Goal: Task Accomplishment & Management: Manage account settings

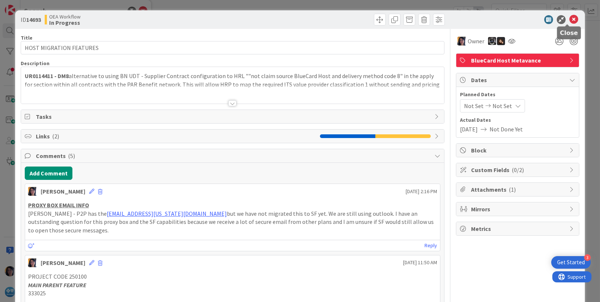
click at [570, 21] on icon at bounding box center [574, 19] width 9 height 9
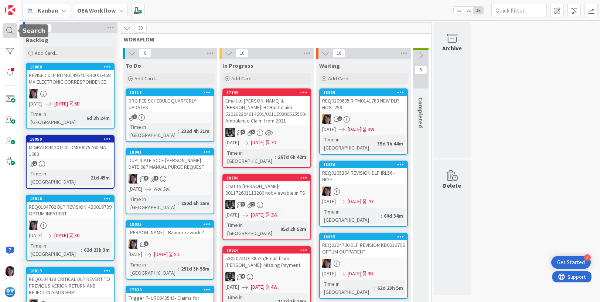
click at [9, 29] on div at bounding box center [10, 30] width 15 height 15
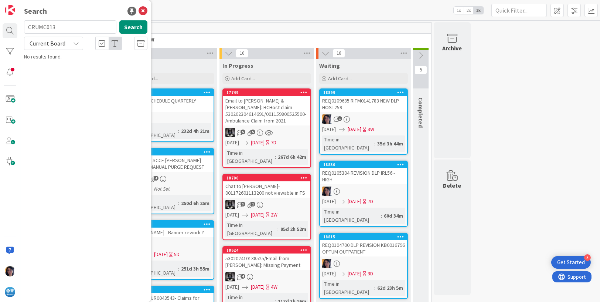
type input "CRUMC013"
click at [48, 49] on div "Current Board" at bounding box center [53, 43] width 59 height 13
click at [44, 75] on span "All Boards" at bounding box center [66, 73] width 77 height 11
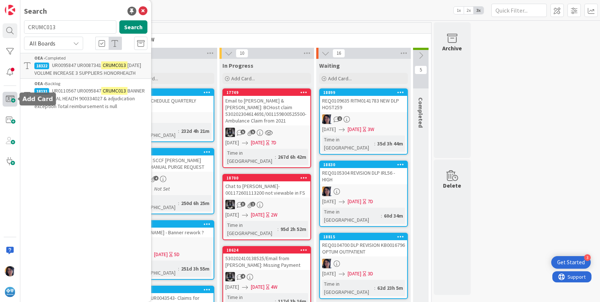
click at [14, 97] on span at bounding box center [10, 99] width 15 height 15
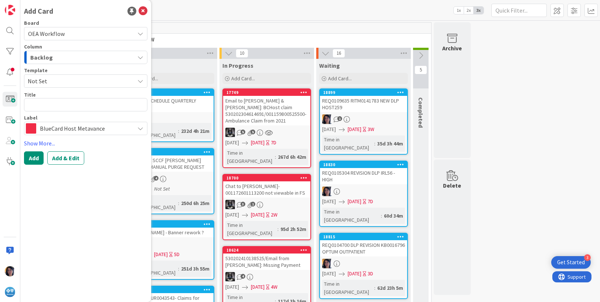
type textarea "x"
type textarea "UR0131625"
click at [69, 105] on textarea "UR0131625" at bounding box center [85, 104] width 123 height 13
type textarea "x"
type textarea "UR0131625"
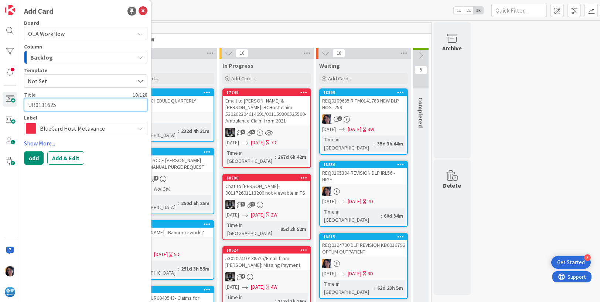
paste textarea "HOST MV qualified claims mapping into HRP incorrectly"
type textarea "x"
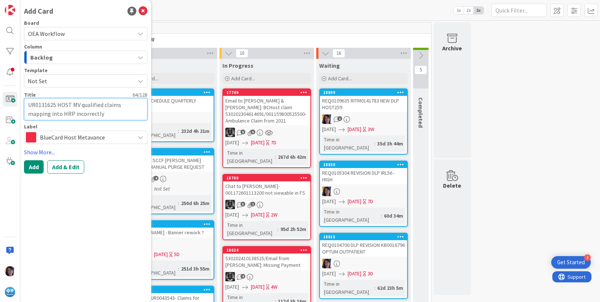
type textarea "UR0131625 HOST MV qualified claims mapping into HRP incorrectly"
click at [58, 134] on span "BlueCard Host Metavance" at bounding box center [85, 137] width 91 height 10
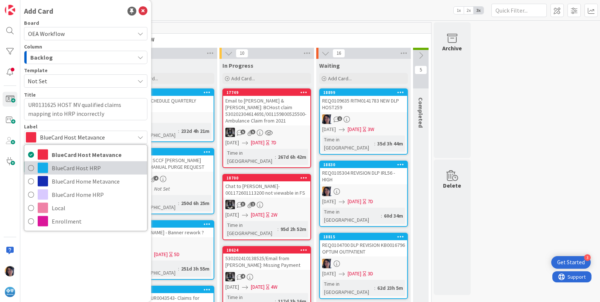
click at [62, 163] on span "BlueCard Host HRP" at bounding box center [98, 167] width 92 height 11
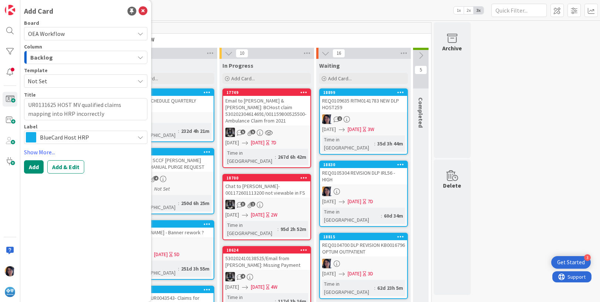
click at [61, 34] on span "OEA Workflow" at bounding box center [46, 33] width 37 height 7
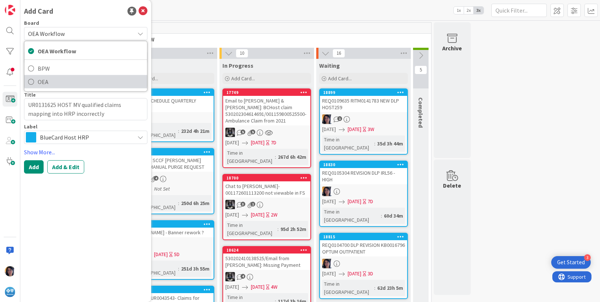
click at [42, 81] on span "OEA" at bounding box center [91, 81] width 106 height 11
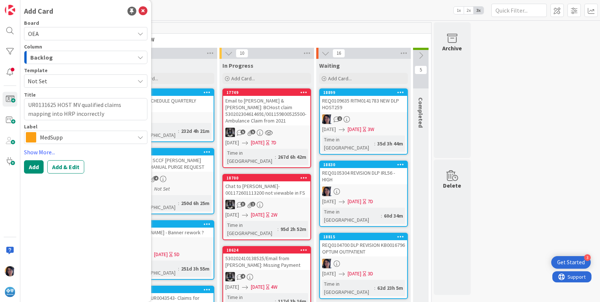
click at [52, 57] on div "Backlog" at bounding box center [81, 57] width 106 height 12
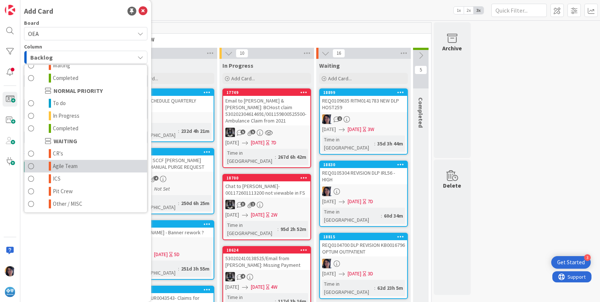
scroll to position [72, 0]
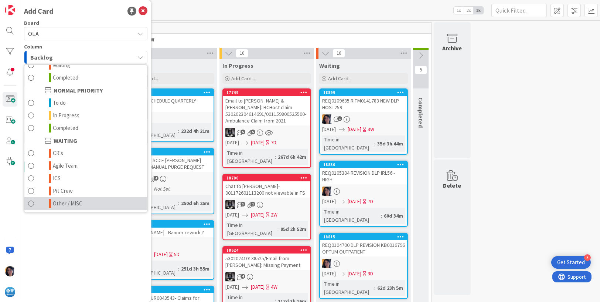
click at [70, 200] on span "Other / MISC" at bounding box center [68, 203] width 30 height 9
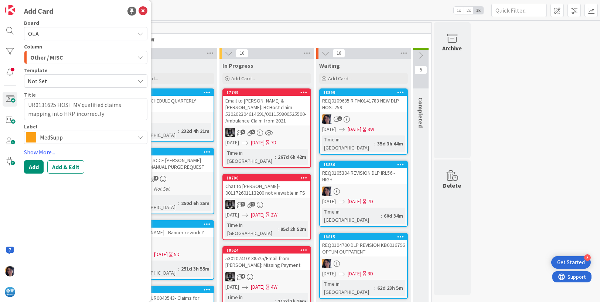
click at [62, 137] on span "MedSupp" at bounding box center [85, 137] width 91 height 10
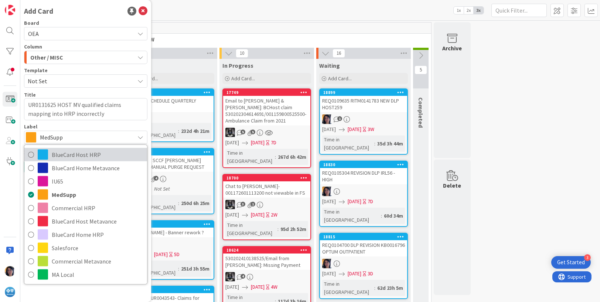
click at [61, 153] on span "BlueCard Host HRP" at bounding box center [98, 154] width 92 height 11
type textarea "x"
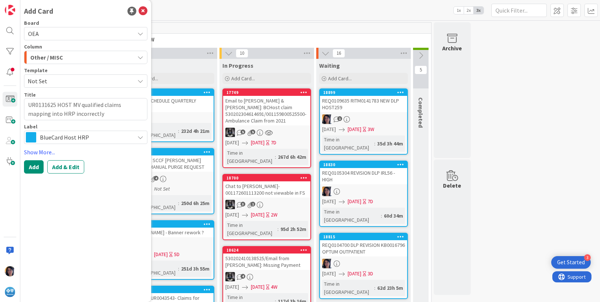
click at [61, 166] on button "Add & Edit" at bounding box center [65, 166] width 37 height 13
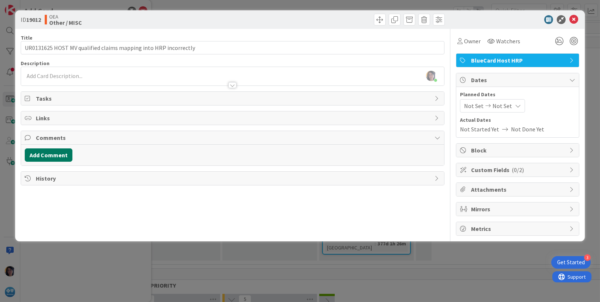
click at [40, 153] on button "Add Comment" at bounding box center [49, 154] width 48 height 13
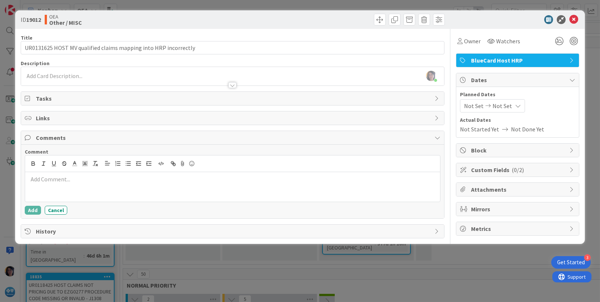
click at [55, 179] on p at bounding box center [233, 179] width 410 height 9
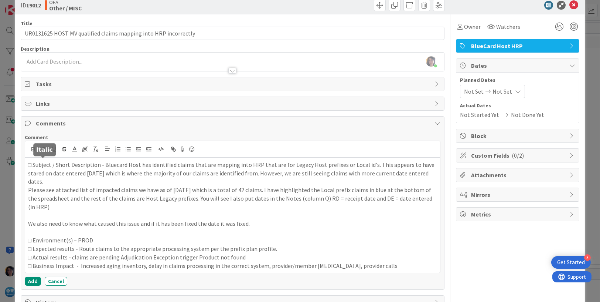
scroll to position [29, 0]
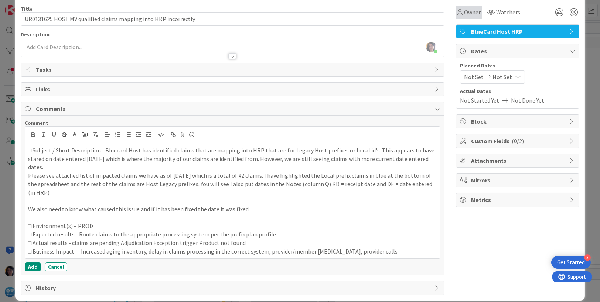
click at [465, 10] on span "Owner" at bounding box center [472, 12] width 17 height 9
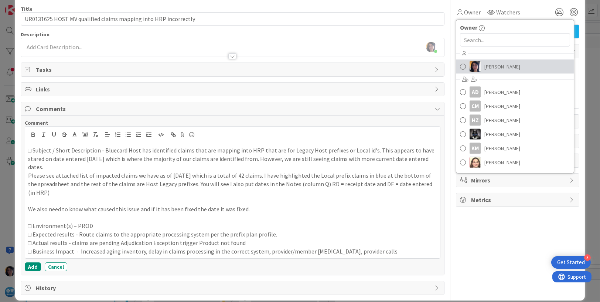
drag, startPoint x: 478, startPoint y: 63, endPoint x: 483, endPoint y: 51, distance: 13.1
click at [485, 64] on span "[PERSON_NAME]" at bounding box center [503, 66] width 36 height 11
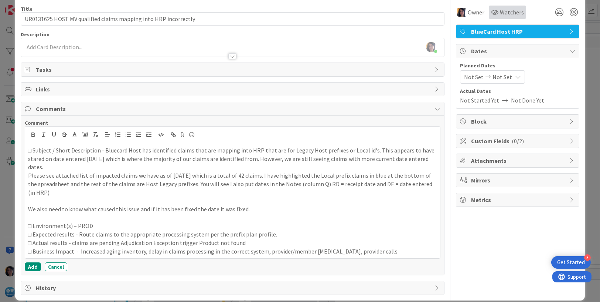
click at [500, 13] on span "Watchers" at bounding box center [512, 12] width 24 height 9
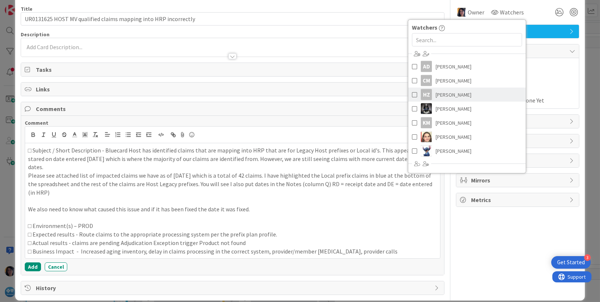
click at [436, 94] on span "Heather Ziesmer" at bounding box center [454, 94] width 36 height 11
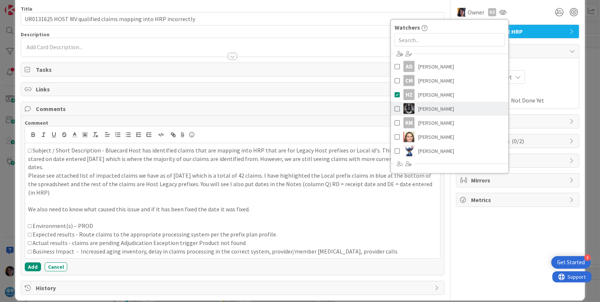
click at [434, 108] on span "[PERSON_NAME]" at bounding box center [436, 108] width 36 height 11
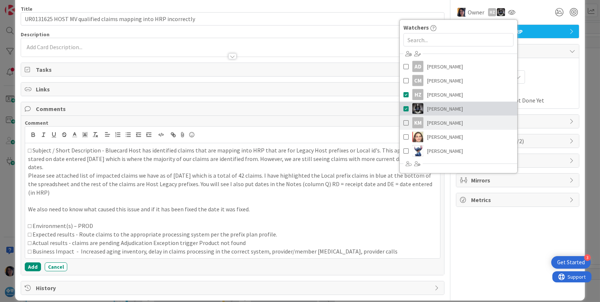
scroll to position [83, 0]
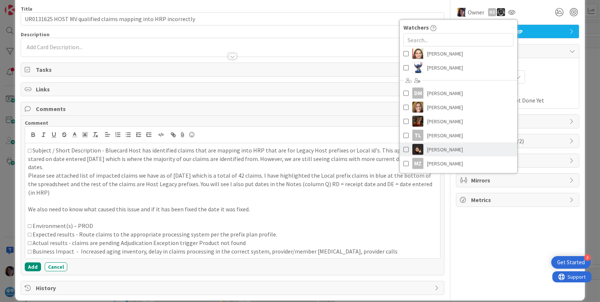
click at [434, 147] on span "Zoila Buruato" at bounding box center [445, 149] width 36 height 11
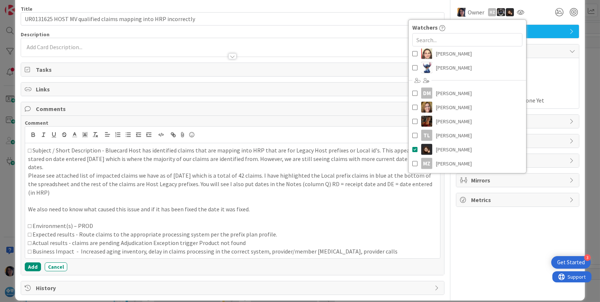
drag, startPoint x: 541, startPoint y: 95, endPoint x: 483, endPoint y: 76, distance: 61.1
click at [541, 96] on div "Not Started Yet Not Done Yet" at bounding box center [517, 100] width 115 height 9
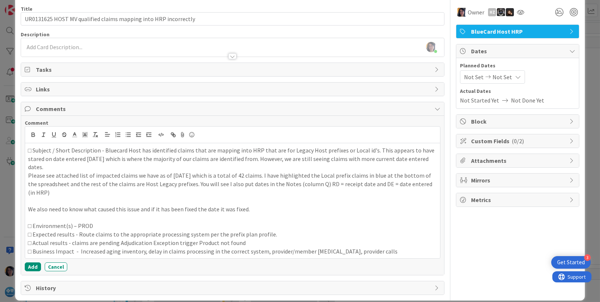
click at [468, 75] on span "Not Set" at bounding box center [474, 76] width 20 height 9
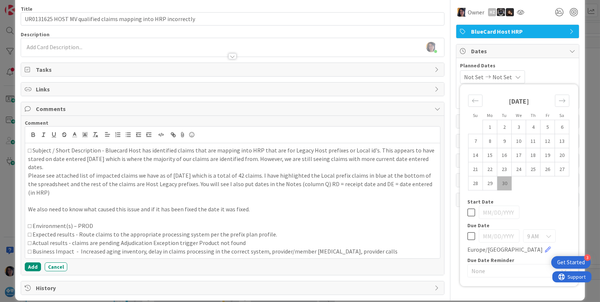
click at [497, 180] on td "30" at bounding box center [504, 183] width 14 height 14
type input "[DATE]"
click at [557, 103] on div "Move forward to switch to the next month." at bounding box center [562, 101] width 14 height 12
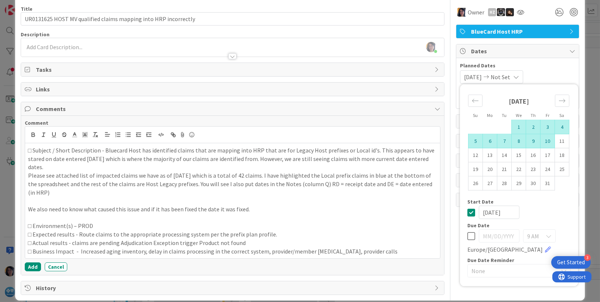
click at [541, 139] on td "10" at bounding box center [548, 141] width 14 height 14
type input "[DATE]"
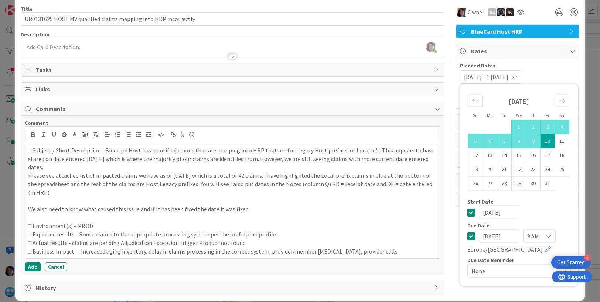
click at [548, 65] on span "Planned Dates" at bounding box center [517, 66] width 115 height 8
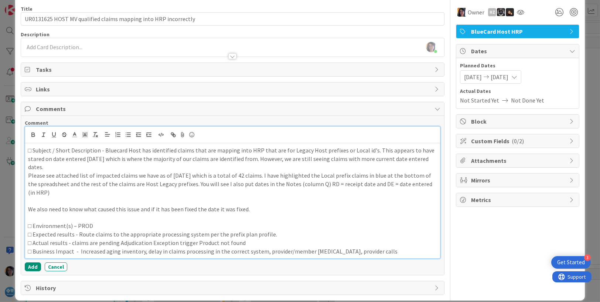
click at [96, 213] on p at bounding box center [233, 217] width 410 height 9
click at [30, 262] on button "Add" at bounding box center [33, 266] width 16 height 9
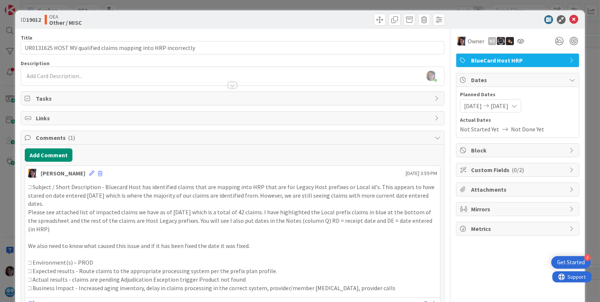
drag, startPoint x: 554, startPoint y: 113, endPoint x: 523, endPoint y: 117, distance: 31.0
click at [554, 113] on div "Planned Dates 09/30/2025 10/10/2025 Su Mo Tu We Th Fr Sa September 2025 1 2 3 4…" at bounding box center [517, 112] width 115 height 43
click at [65, 71] on div "Tracey Czekaj joined 2 m ago" at bounding box center [233, 76] width 424 height 18
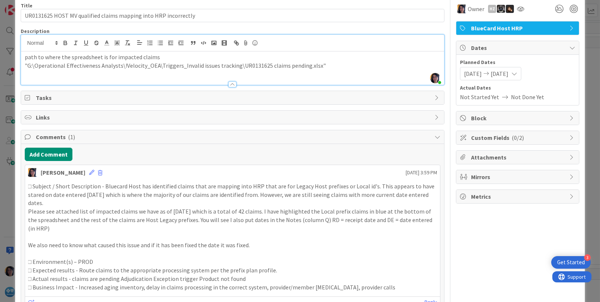
scroll to position [69, 0]
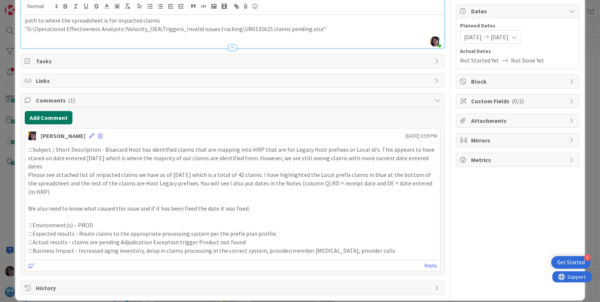
click at [58, 116] on button "Add Comment" at bounding box center [49, 117] width 48 height 13
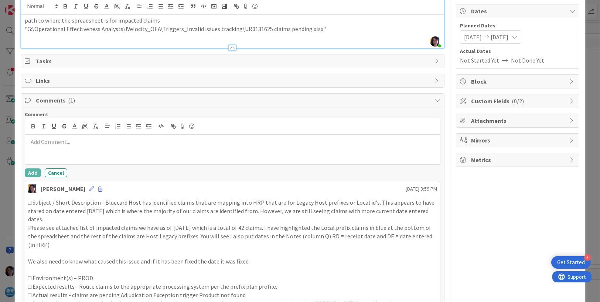
drag, startPoint x: 240, startPoint y: 286, endPoint x: 329, endPoint y: 279, distance: 89.7
click at [240, 291] on p "□ Actual results - claims are pending Adjudication Exception trigger Product no…" at bounding box center [233, 295] width 410 height 9
drag, startPoint x: 496, startPoint y: 177, endPoint x: 496, endPoint y: 172, distance: 5.6
click at [495, 177] on div "Owner Owner Remove Set as Watcher Tracey Czekaj AD Anita Dunn CM Corey Martell …" at bounding box center [517, 153] width 123 height 387
click at [474, 119] on span "Attachments" at bounding box center [518, 120] width 95 height 9
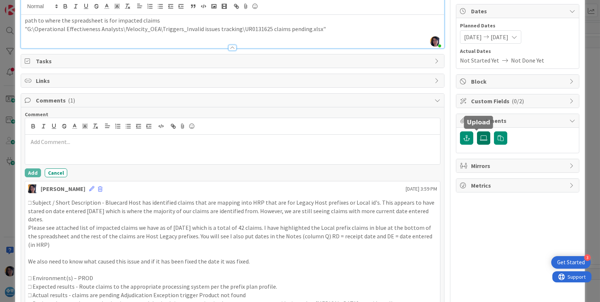
click at [480, 140] on icon at bounding box center [483, 138] width 7 height 6
click at [477, 131] on input "file" at bounding box center [477, 131] width 0 height 0
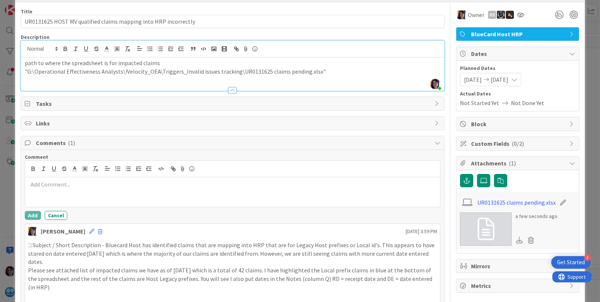
scroll to position [0, 0]
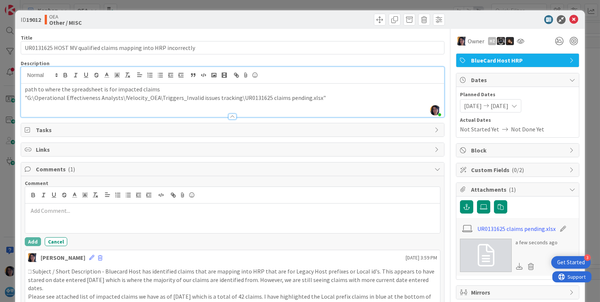
click at [506, 20] on div at bounding box center [514, 19] width 131 height 9
click at [505, 23] on div at bounding box center [514, 19] width 131 height 9
click at [34, 19] on b "19012" at bounding box center [33, 19] width 15 height 7
copy b "19012"
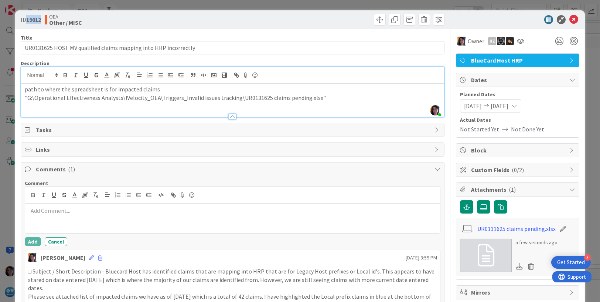
drag, startPoint x: 507, startPoint y: 21, endPoint x: 548, endPoint y: 23, distance: 41.4
click at [509, 21] on div at bounding box center [514, 19] width 131 height 9
click at [570, 20] on icon at bounding box center [574, 19] width 9 height 9
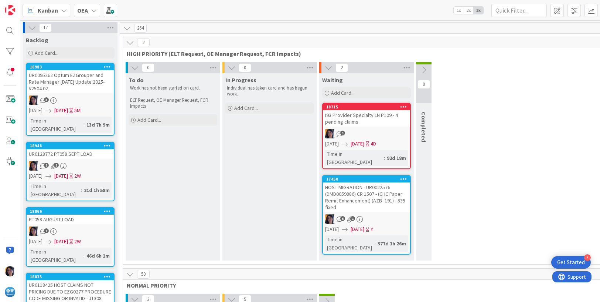
click at [465, 198] on div "0 To do Work has not been started on card. ELT Request, OE Manager Request, FCR…" at bounding box center [367, 163] width 484 height 202
click at [537, 132] on div "0 To do Work has not been started on card. ELT Request, OE Manager Request, FCR…" at bounding box center [367, 163] width 484 height 202
drag, startPoint x: 8, startPoint y: 29, endPoint x: 17, endPoint y: 35, distance: 10.8
click at [8, 30] on div at bounding box center [10, 30] width 15 height 15
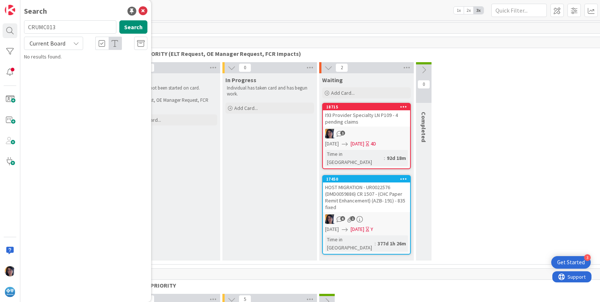
click at [46, 27] on input "CRUMC013" at bounding box center [70, 26] width 92 height 13
type input "19012"
click at [58, 62] on span "UR0131625 HOST MV qualified claims mapping into HRP incorrectly" at bounding box center [83, 69] width 98 height 14
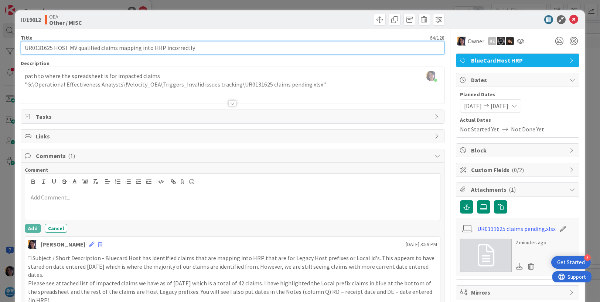
click at [40, 50] on input "UR0131625 HOST MV qualified claims mapping into HRP incorrectly" at bounding box center [233, 47] width 424 height 13
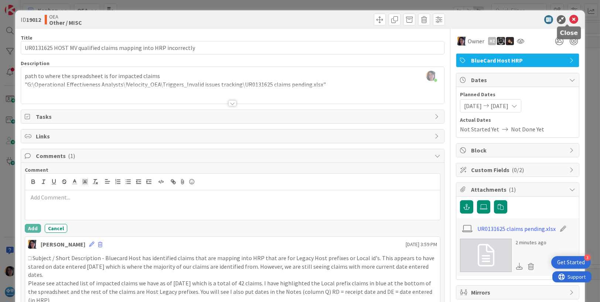
drag, startPoint x: 570, startPoint y: 18, endPoint x: 567, endPoint y: 24, distance: 6.8
click at [570, 20] on icon at bounding box center [574, 19] width 9 height 9
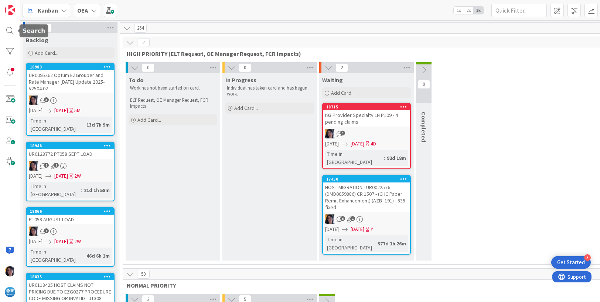
drag, startPoint x: 11, startPoint y: 34, endPoint x: 26, endPoint y: 37, distance: 14.7
click at [11, 34] on div at bounding box center [10, 30] width 15 height 15
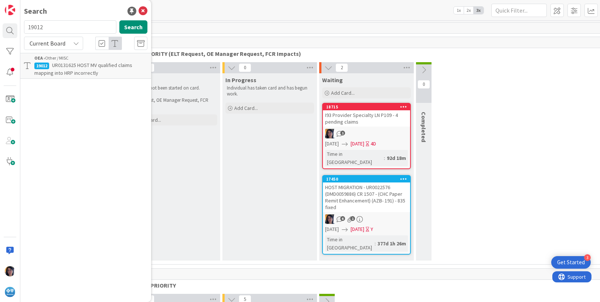
drag, startPoint x: 44, startPoint y: 27, endPoint x: 21, endPoint y: 26, distance: 22.2
click at [21, 26] on div "19012 Search" at bounding box center [86, 28] width 132 height 16
type input "INC0330579"
click at [50, 69] on span "REJECTED WITH SF WAITING DF STATUS 202432500101753" at bounding box center [90, 69] width 112 height 14
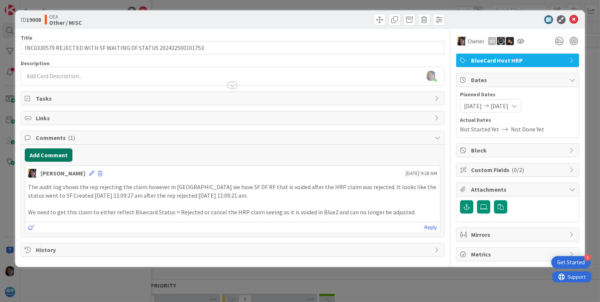
click at [52, 159] on button "Add Comment" at bounding box center [49, 154] width 48 height 13
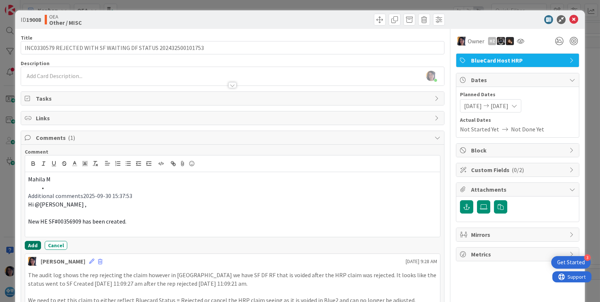
click at [32, 244] on button "Add" at bounding box center [33, 245] width 16 height 9
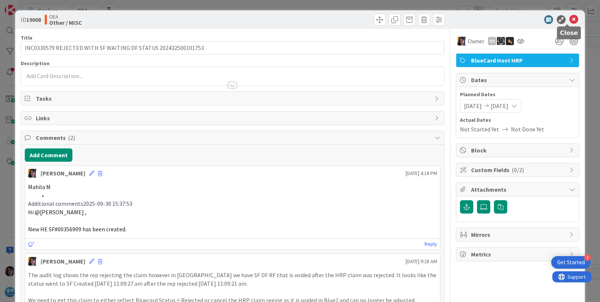
click at [570, 18] on icon at bounding box center [574, 19] width 9 height 9
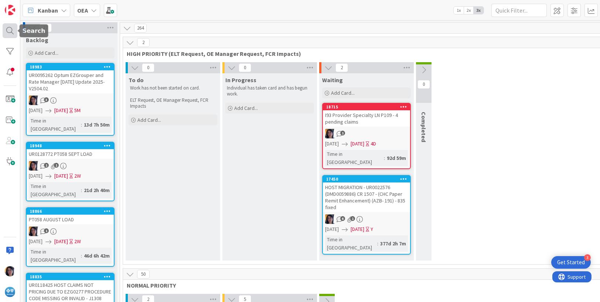
click at [11, 33] on div at bounding box center [10, 30] width 15 height 15
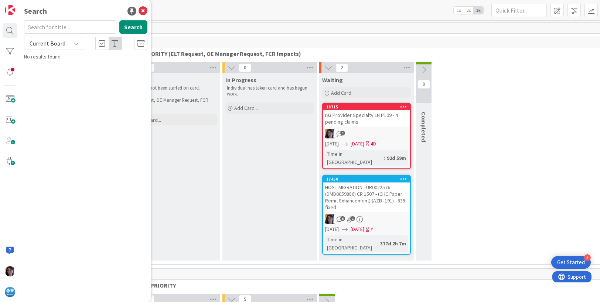
click at [51, 28] on input "text" at bounding box center [70, 26] width 92 height 13
type input "UR0110294"
click at [86, 70] on span "ISSUE WITH INVALID DF/RFS FAILING - HE RAN REPORTS AT WRONG TIME [DATE]" at bounding box center [87, 69] width 107 height 14
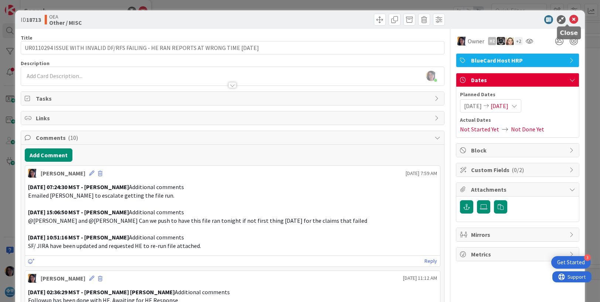
click at [570, 17] on icon at bounding box center [574, 19] width 9 height 9
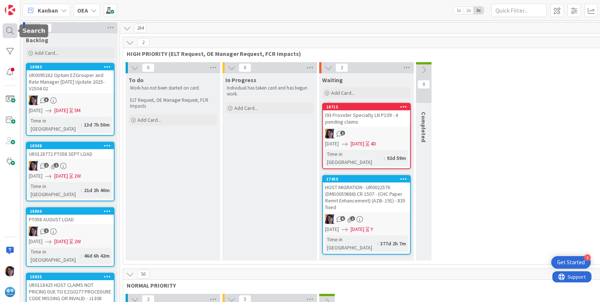
click at [13, 30] on div at bounding box center [10, 30] width 15 height 15
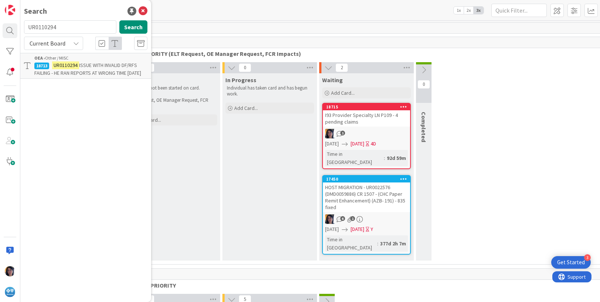
click at [57, 64] on mark "UR0110294" at bounding box center [65, 65] width 27 height 8
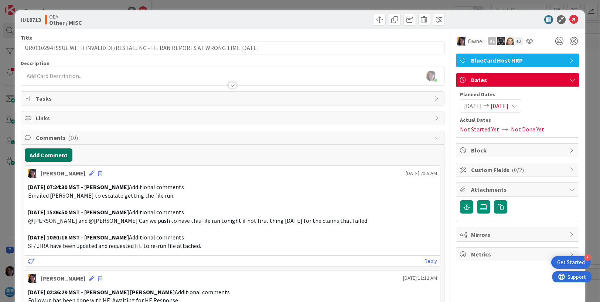
click at [41, 152] on button "Add Comment" at bounding box center [49, 154] width 48 height 13
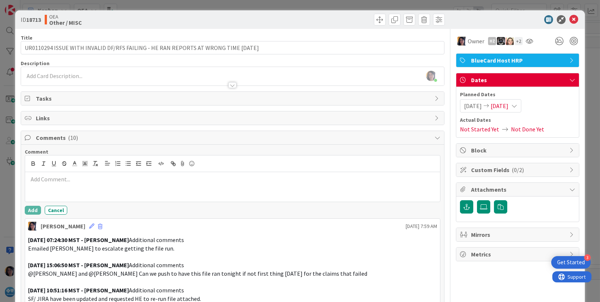
click at [49, 184] on div at bounding box center [232, 187] width 415 height 30
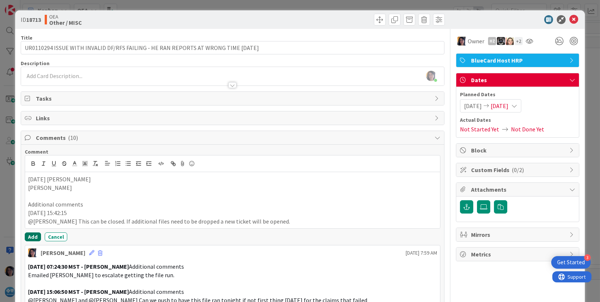
click at [32, 234] on button "Add" at bounding box center [33, 236] width 16 height 9
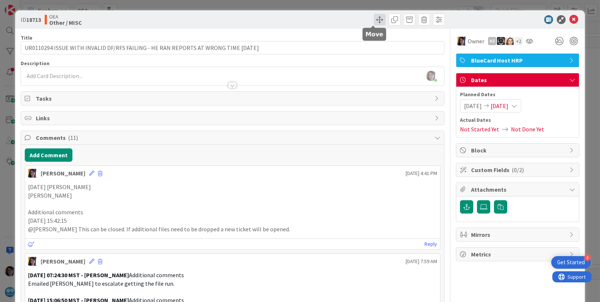
click at [374, 21] on span at bounding box center [380, 20] width 12 height 12
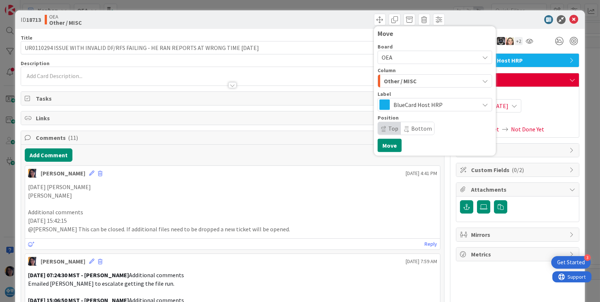
click at [392, 82] on span "Other / MISC" at bounding box center [400, 81] width 33 height 10
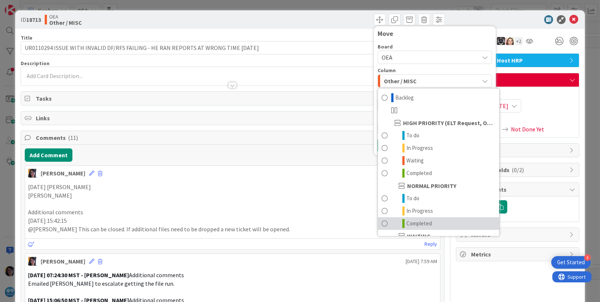
click at [412, 221] on span "Completed" at bounding box center [420, 223] width 26 height 9
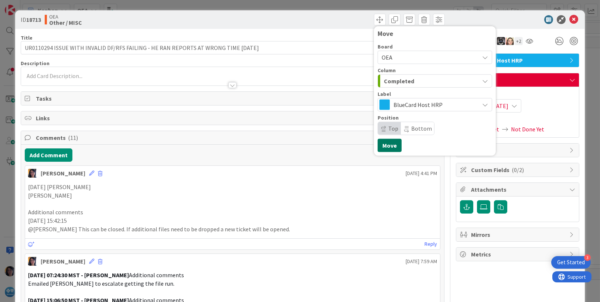
click at [382, 147] on button "Move" at bounding box center [390, 145] width 24 height 13
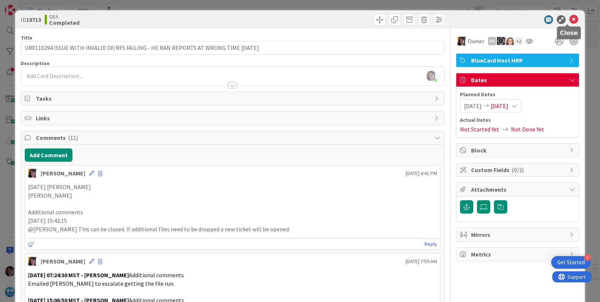
click at [570, 21] on icon at bounding box center [574, 19] width 9 height 9
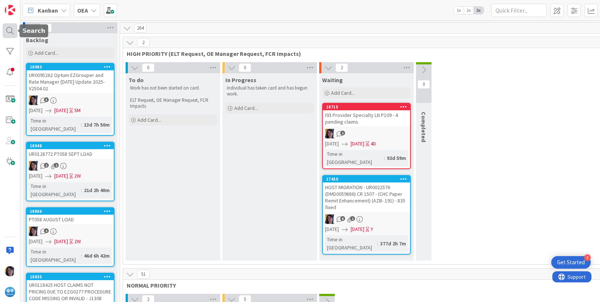
drag, startPoint x: 10, startPoint y: 30, endPoint x: 14, endPoint y: 33, distance: 5.3
click at [10, 30] on div at bounding box center [10, 30] width 15 height 15
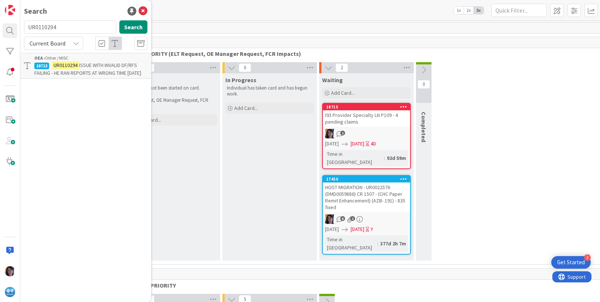
click at [45, 28] on input "UR0110294" at bounding box center [70, 26] width 92 height 13
click at [48, 40] on span "Current Board" at bounding box center [48, 43] width 36 height 7
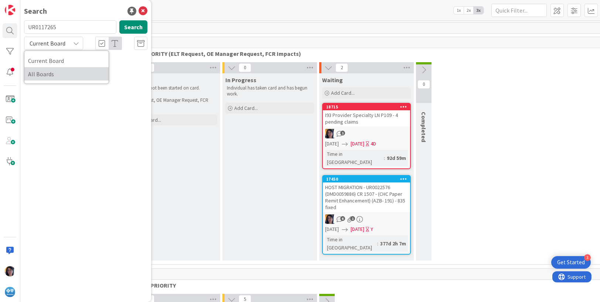
drag, startPoint x: 50, startPoint y: 73, endPoint x: 58, endPoint y: 67, distance: 9.8
click at [50, 73] on span "All Boards" at bounding box center [66, 73] width 77 height 11
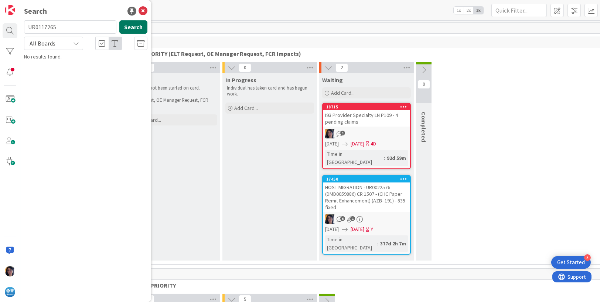
click at [130, 30] on button "Search" at bounding box center [133, 26] width 28 height 13
click at [47, 27] on input "UR0117265" at bounding box center [70, 26] width 92 height 13
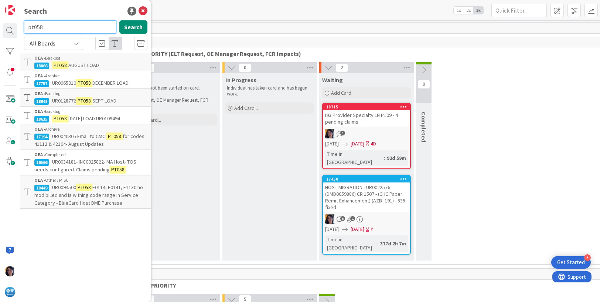
drag, startPoint x: 50, startPoint y: 27, endPoint x: 24, endPoint y: 26, distance: 25.2
click at [24, 26] on input "pt058" at bounding box center [70, 26] width 92 height 13
click at [139, 41] on icon at bounding box center [140, 43] width 7 height 7
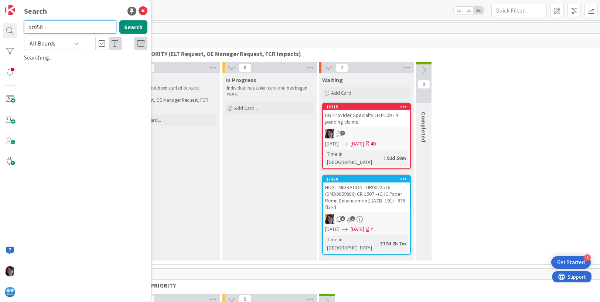
click at [50, 25] on input "pt058" at bounding box center [70, 26] width 92 height 13
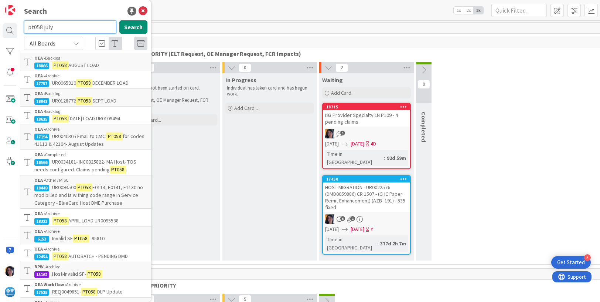
type input "pt058 july"
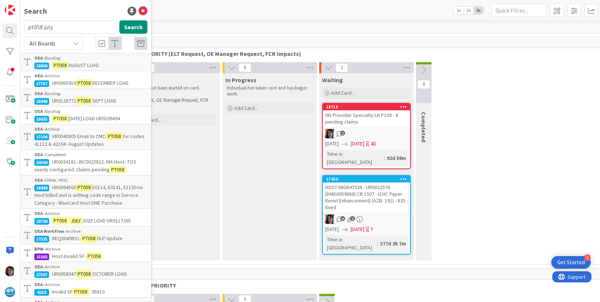
click at [486, 39] on div "2" at bounding box center [366, 42] width 487 height 11
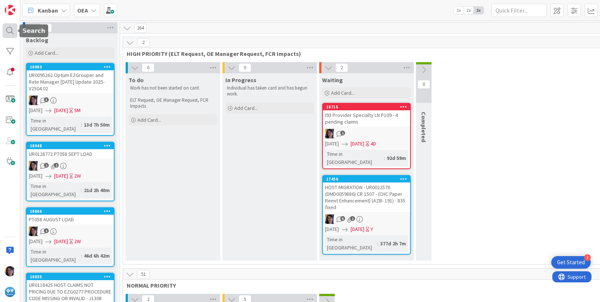
click at [12, 28] on div at bounding box center [10, 30] width 15 height 15
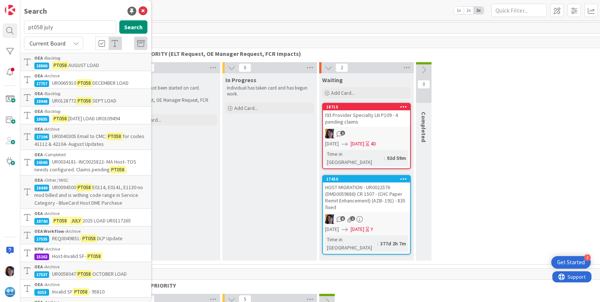
click at [50, 24] on input "pt058 july" at bounding box center [70, 26] width 92 height 13
drag, startPoint x: 61, startPoint y: 26, endPoint x: 27, endPoint y: 27, distance: 34.0
click at [27, 27] on input "pt058 july" at bounding box center [70, 26] width 92 height 13
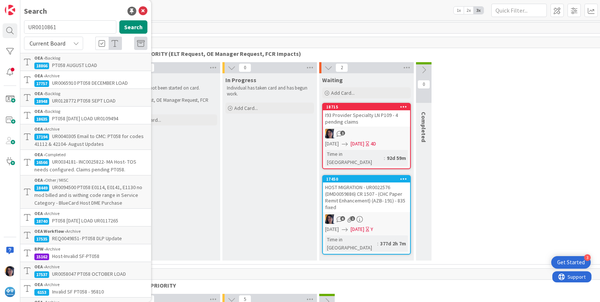
type input "UR0010861"
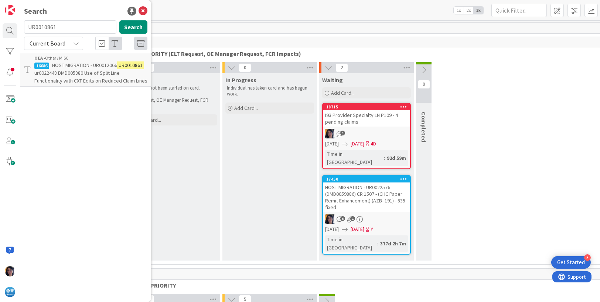
click at [73, 75] on span "ur0022448 DMD005880 Use of Split Line Functionality with CXT Edits on Reduced C…" at bounding box center [90, 76] width 113 height 14
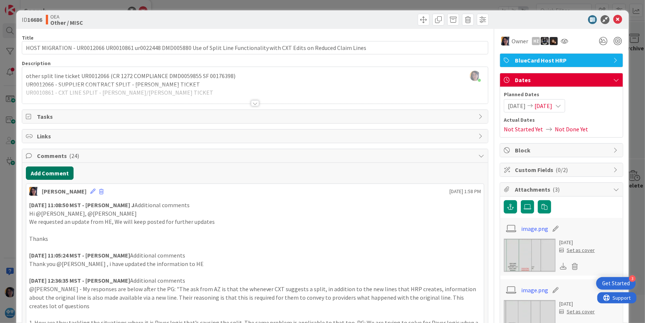
click at [50, 176] on button "Add Comment" at bounding box center [50, 172] width 48 height 13
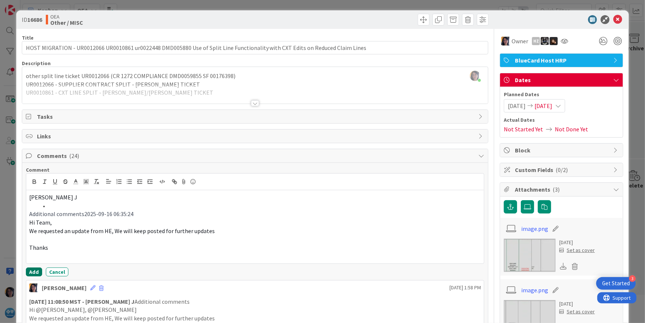
drag, startPoint x: 36, startPoint y: 271, endPoint x: 42, endPoint y: 271, distance: 5.9
click at [36, 272] on button "Add" at bounding box center [34, 271] width 16 height 9
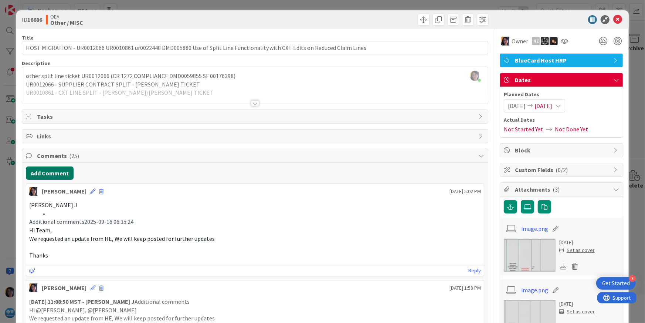
click at [60, 173] on button "Add Comment" at bounding box center [50, 172] width 48 height 13
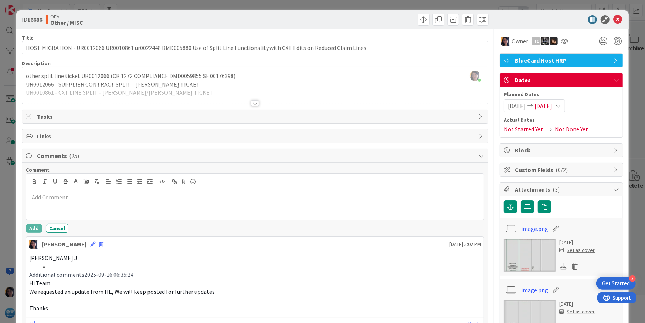
click at [61, 197] on p at bounding box center [255, 197] width 452 height 9
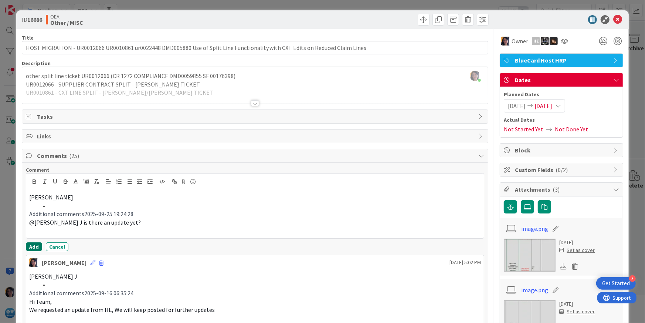
drag, startPoint x: 33, startPoint y: 247, endPoint x: 75, endPoint y: 244, distance: 42.3
click at [33, 247] on button "Add" at bounding box center [34, 246] width 16 height 9
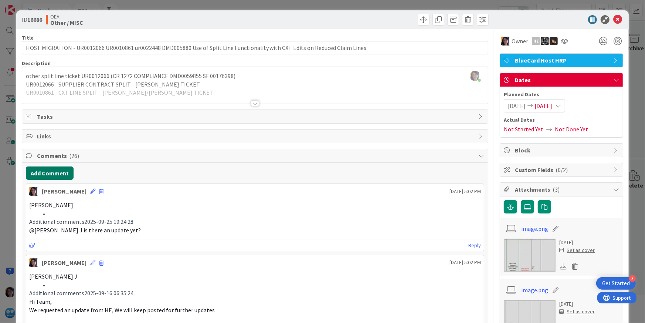
click at [45, 173] on button "Add Comment" at bounding box center [50, 172] width 48 height 13
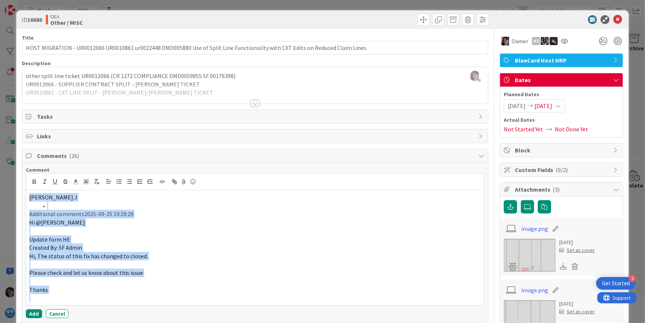
drag, startPoint x: 20, startPoint y: 286, endPoint x: 12, endPoint y: 308, distance: 23.1
click at [12, 301] on div "ID 16686 OEA Other / MISC Title 126 / 128 HOST MIGRATION - UR0012066 UR0010861 …" at bounding box center [322, 161] width 645 height 323
drag, startPoint x: 12, startPoint y: 308, endPoint x: 35, endPoint y: 312, distance: 24.0
click at [33, 301] on button "Add" at bounding box center [34, 313] width 16 height 9
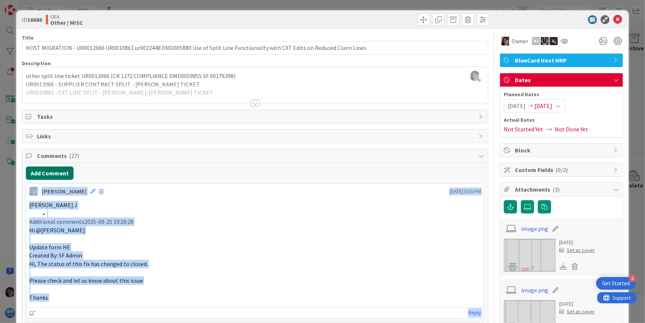
click at [54, 174] on button "Add Comment" at bounding box center [50, 172] width 48 height 13
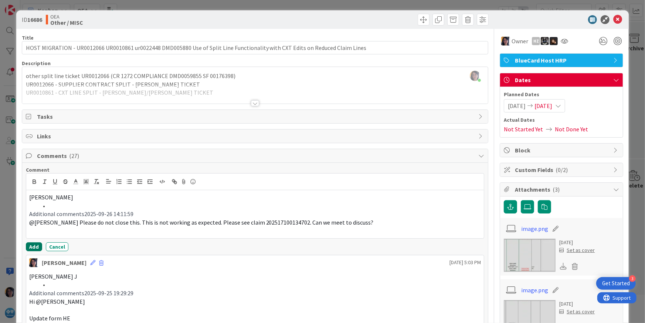
click at [34, 248] on button "Add" at bounding box center [34, 246] width 16 height 9
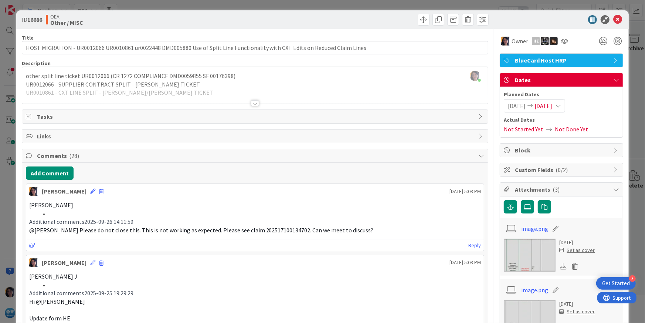
click at [284, 230] on span "@[PERSON_NAME] Please do not close this. This is not working as expected. Pleas…" at bounding box center [201, 229] width 344 height 7
copy span "202517100134702"
click at [48, 171] on button "Add Comment" at bounding box center [50, 172] width 48 height 13
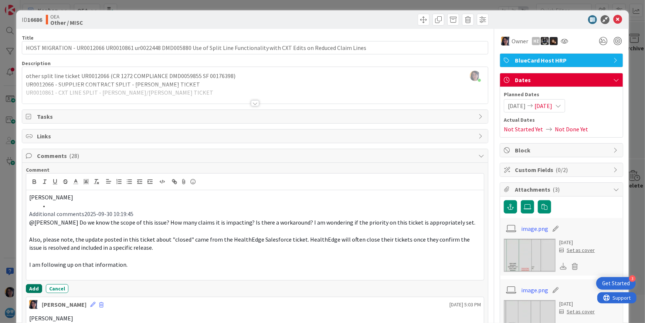
click at [29, 290] on button "Add" at bounding box center [34, 288] width 16 height 9
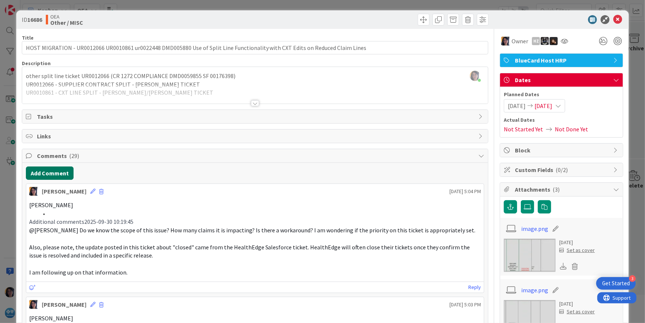
click at [45, 173] on button "Add Comment" at bounding box center [50, 172] width 48 height 13
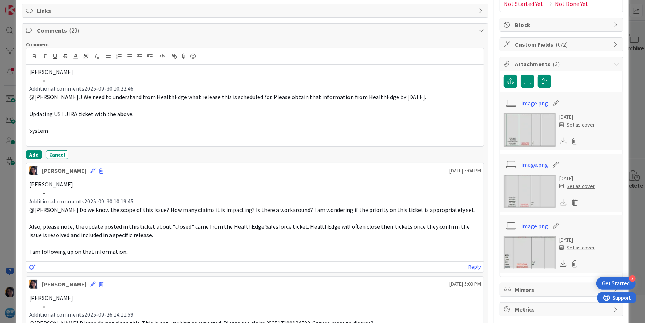
scroll to position [139, 0]
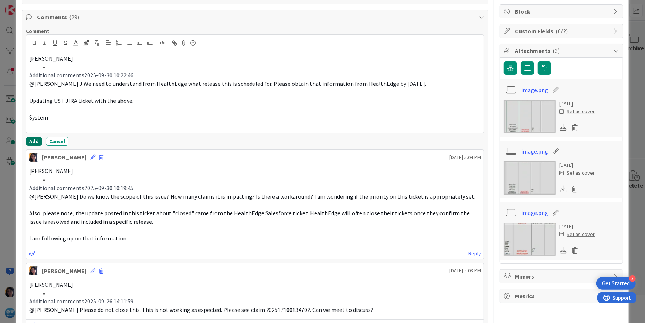
click at [34, 140] on button "Add" at bounding box center [34, 141] width 16 height 9
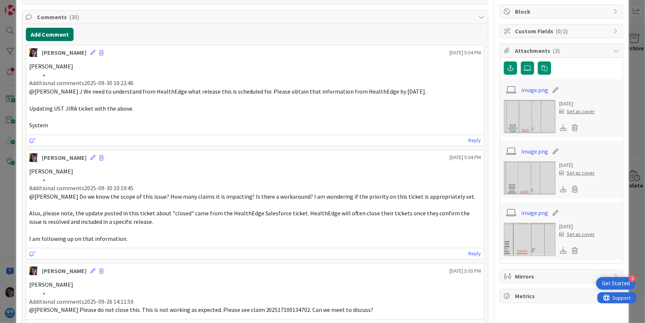
click at [50, 35] on button "Add Comment" at bounding box center [50, 34] width 48 height 13
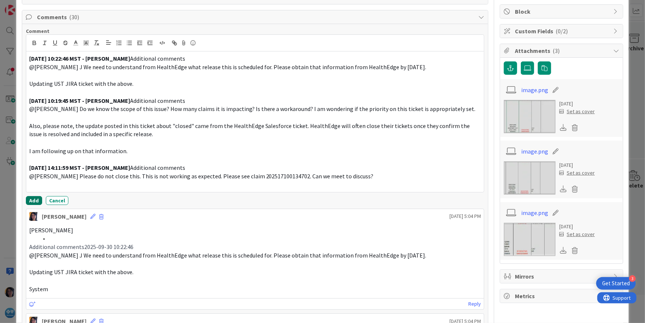
click at [27, 202] on button "Add" at bounding box center [34, 200] width 16 height 9
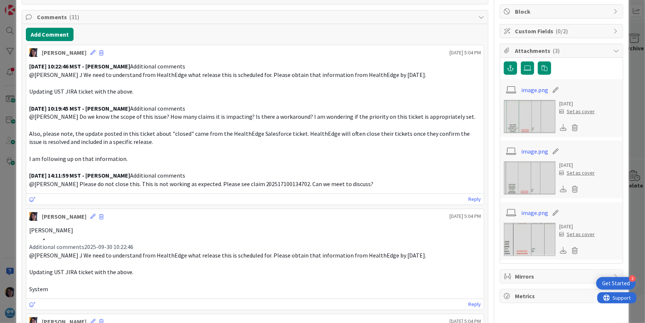
click at [218, 95] on div "[DATE] 10:22:46 MST - [PERSON_NAME] Additional comments @[PERSON_NAME] J We nee…" at bounding box center [255, 125] width 452 height 126
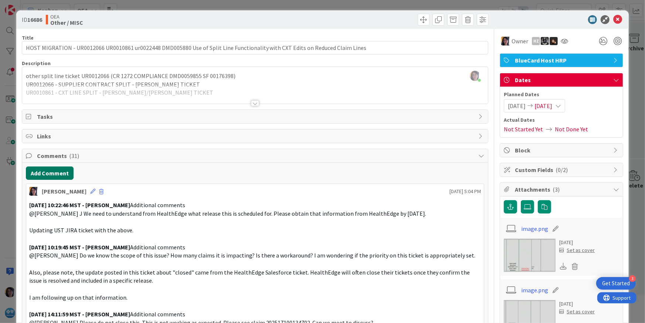
click at [52, 174] on button "Add Comment" at bounding box center [50, 172] width 48 height 13
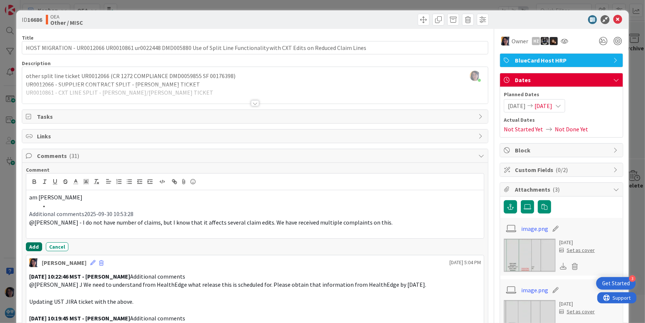
click at [34, 246] on button "Add" at bounding box center [34, 246] width 16 height 9
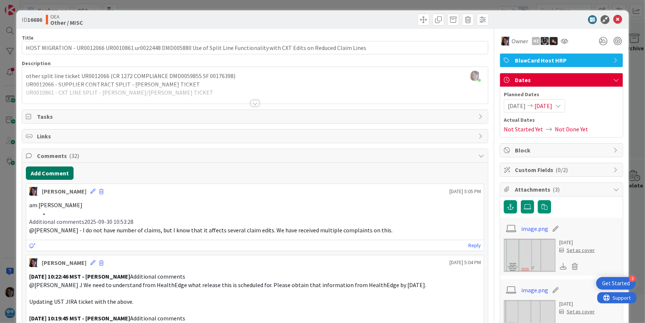
click at [54, 174] on button "Add Comment" at bounding box center [50, 172] width 48 height 13
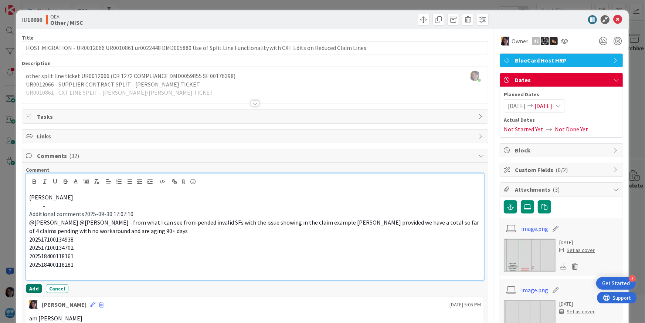
click at [30, 286] on button "Add" at bounding box center [34, 288] width 16 height 9
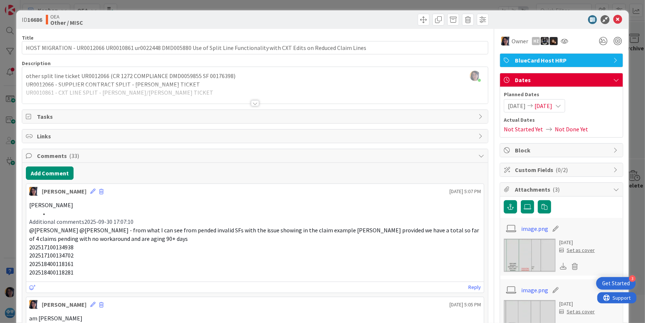
click at [546, 107] on span "[DATE]" at bounding box center [543, 105] width 18 height 9
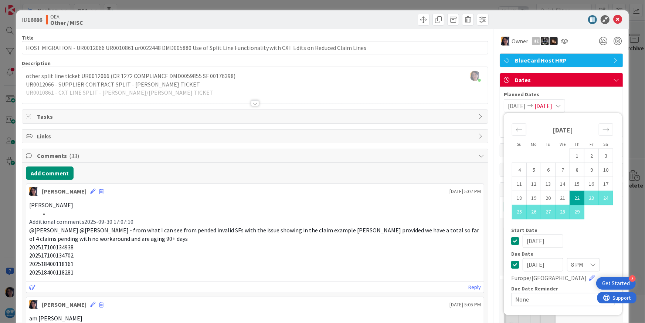
click at [523, 262] on input "[DATE]" at bounding box center [543, 264] width 41 height 13
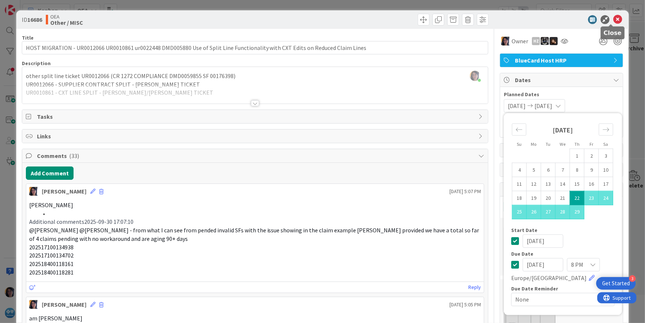
type input "[DATE]"
drag, startPoint x: 610, startPoint y: 18, endPoint x: 391, endPoint y: 154, distance: 257.6
click at [600, 19] on icon at bounding box center [617, 19] width 9 height 9
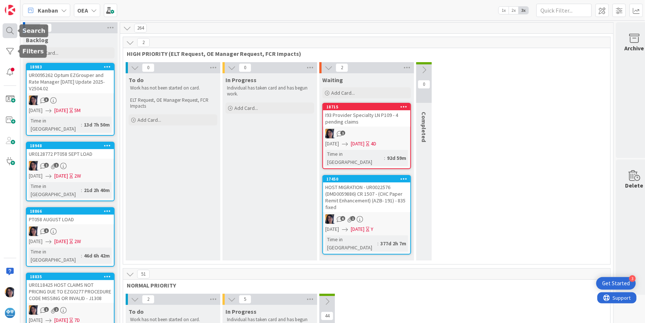
click at [11, 29] on div at bounding box center [10, 30] width 15 height 15
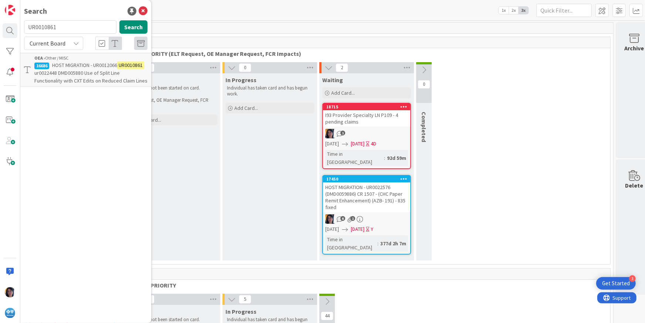
click at [45, 28] on input "UR0010861" at bounding box center [70, 26] width 92 height 13
type input "INC0279663"
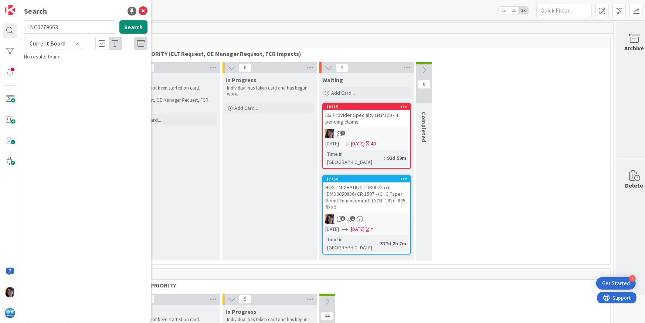
click at [46, 43] on span "Current Board" at bounding box center [48, 43] width 36 height 7
click at [46, 72] on span "All Boards" at bounding box center [66, 73] width 77 height 11
click at [131, 32] on button "Search" at bounding box center [133, 26] width 28 height 13
click at [79, 67] on mark "INC0279663" at bounding box center [66, 65] width 28 height 8
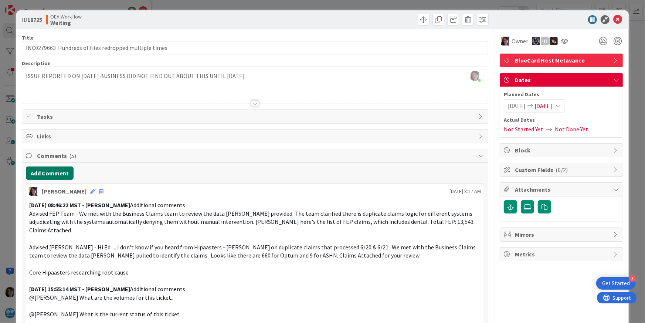
click at [50, 173] on button "Add Comment" at bounding box center [50, 172] width 48 height 13
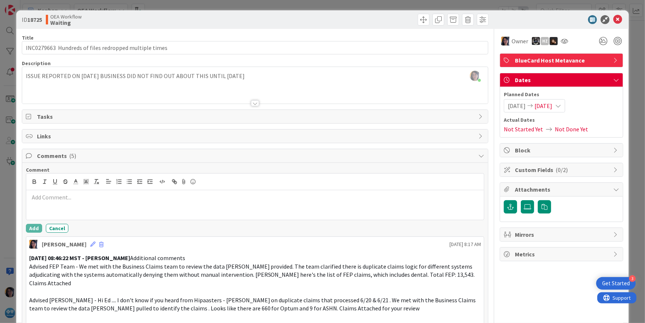
click at [73, 214] on div at bounding box center [255, 205] width 458 height 30
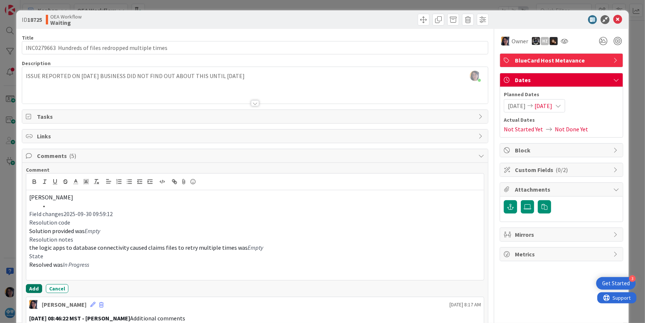
click at [37, 288] on button "Add" at bounding box center [34, 288] width 16 height 9
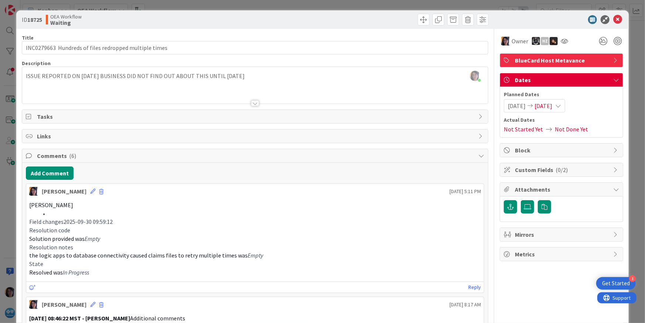
click at [267, 231] on p "Resolution code" at bounding box center [255, 230] width 452 height 9
click at [48, 174] on button "Add Comment" at bounding box center [50, 172] width 48 height 13
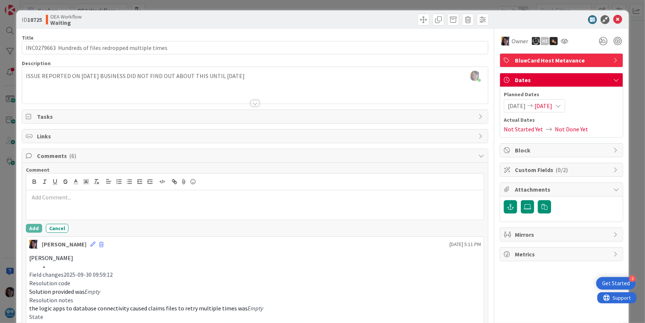
click at [78, 204] on div at bounding box center [255, 205] width 458 height 30
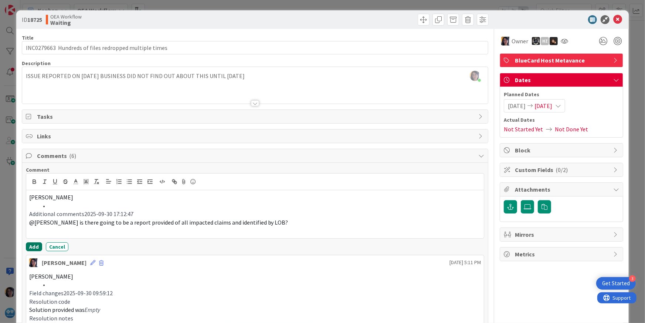
click at [38, 245] on button "Add" at bounding box center [34, 246] width 16 height 9
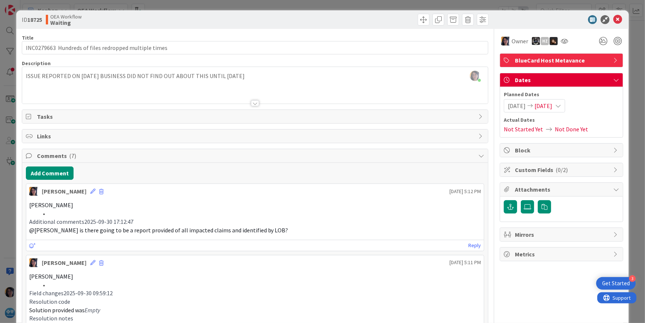
click at [548, 106] on span "[DATE]" at bounding box center [543, 105] width 18 height 9
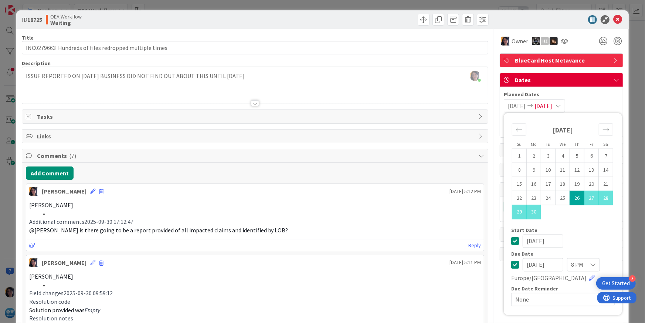
click at [523, 265] on input "[DATE]" at bounding box center [543, 264] width 41 height 13
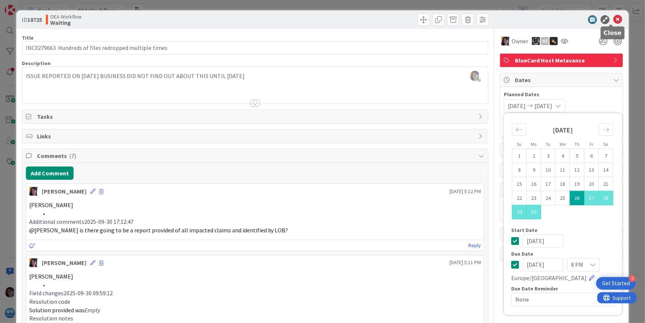
type input "[DATE]"
click at [600, 18] on icon at bounding box center [617, 19] width 9 height 9
